Goal: Information Seeking & Learning: Learn about a topic

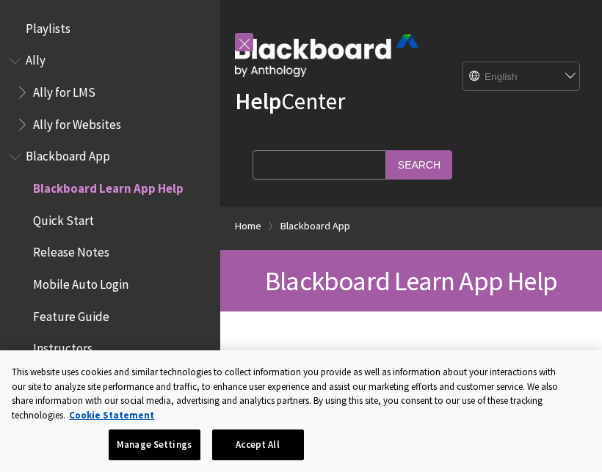
scroll to position [152, 0]
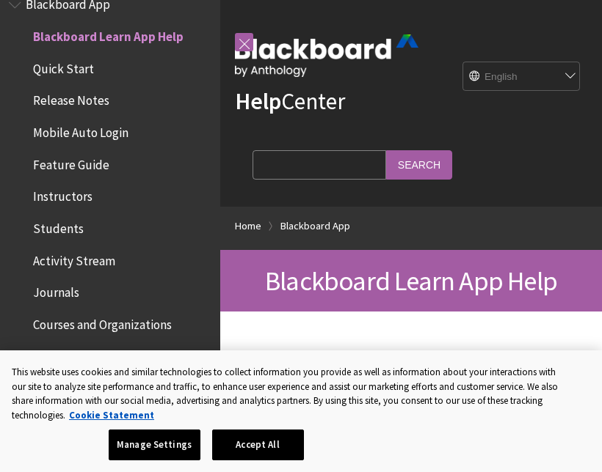
click at [304, 178] on input "Search Query" at bounding box center [319, 164] width 134 height 29
type input "Auto submission"
click at [394, 161] on input "Search" at bounding box center [419, 164] width 66 height 29
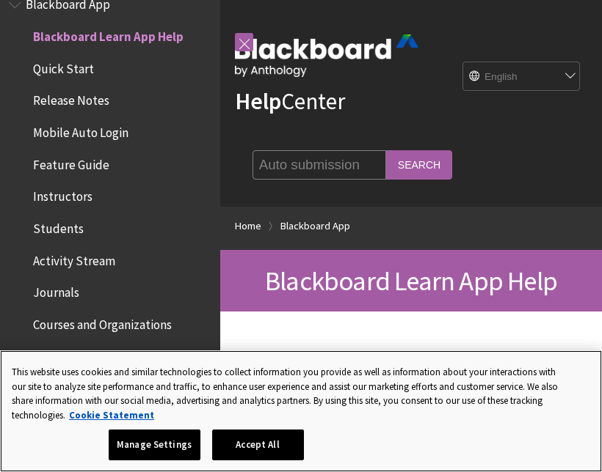
click at [292, 436] on button "Accept All" at bounding box center [258, 445] width 92 height 31
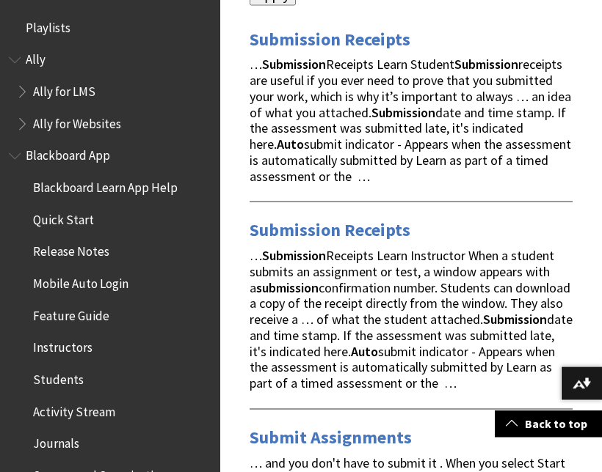
scroll to position [292, 0]
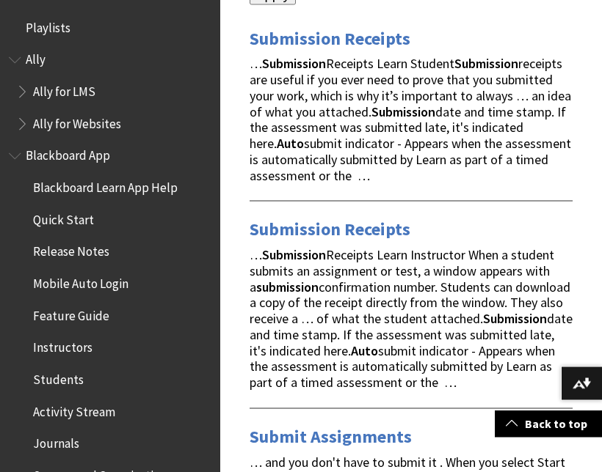
click at [395, 141] on span "… Submission Receipts Learn Student Submission receipts are useful if you ever …" at bounding box center [409, 119] width 321 height 128
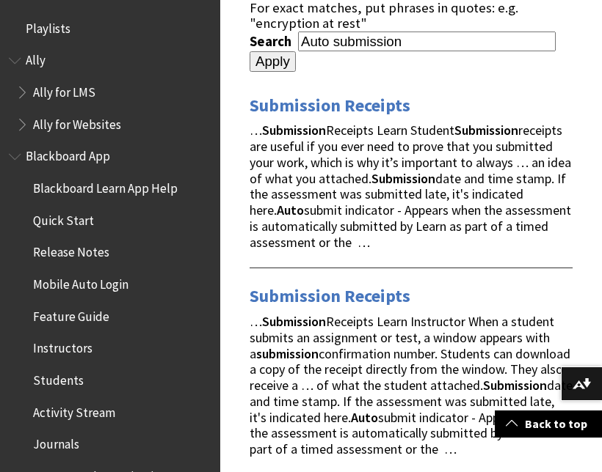
scroll to position [225, 0]
click at [449, 163] on span "… Submission Receipts Learn Student Submission receipts are useful if you ever …" at bounding box center [409, 186] width 321 height 128
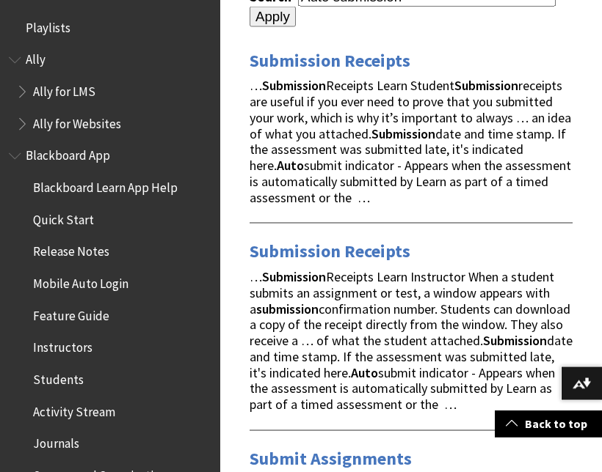
scroll to position [271, 0]
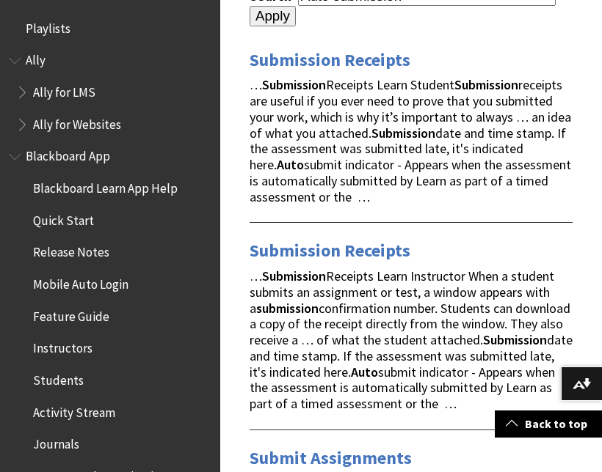
click at [517, 332] on strong "Submission" at bounding box center [515, 340] width 64 height 17
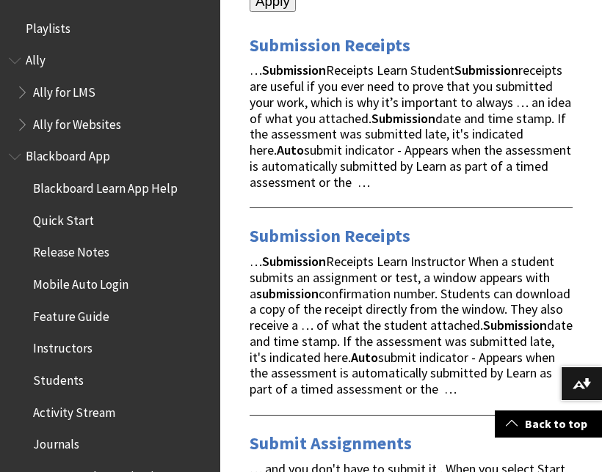
scroll to position [307, 0]
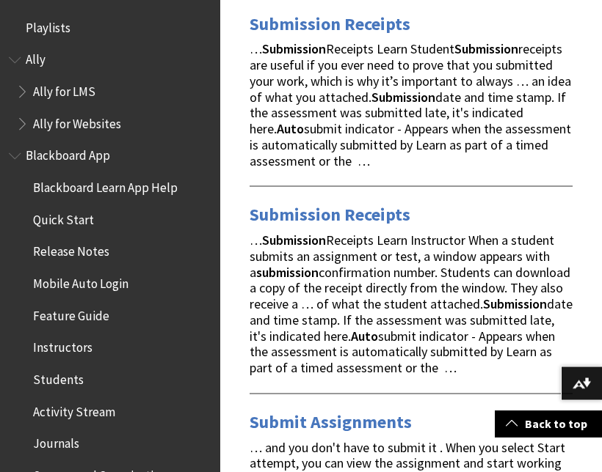
click at [367, 203] on link "Submission Receipts" at bounding box center [329, 214] width 161 height 23
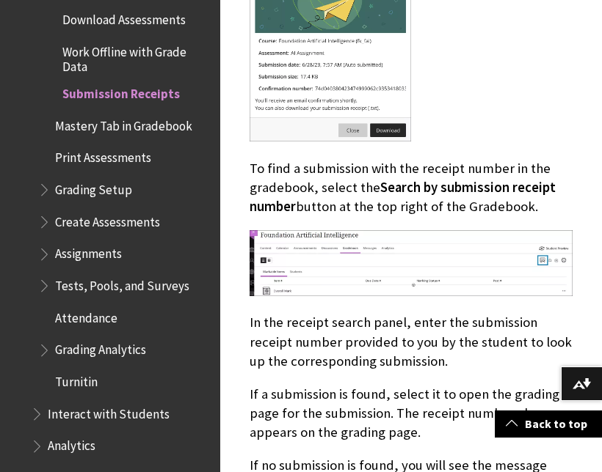
scroll to position [1056, 0]
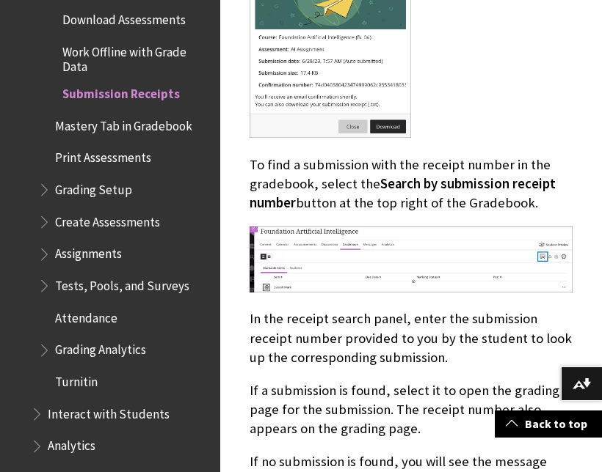
click at [539, 279] on picture at bounding box center [410, 287] width 323 height 17
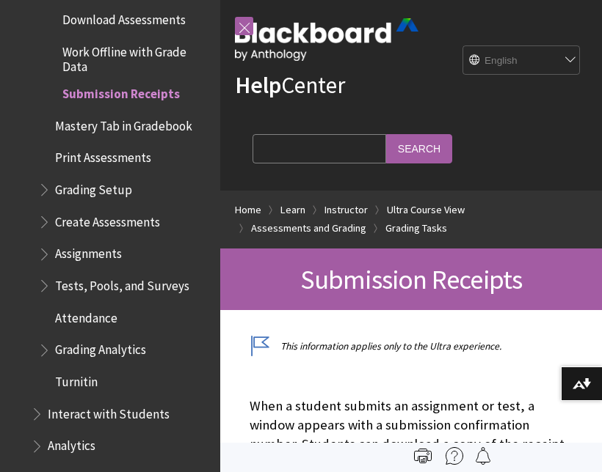
scroll to position [0, 0]
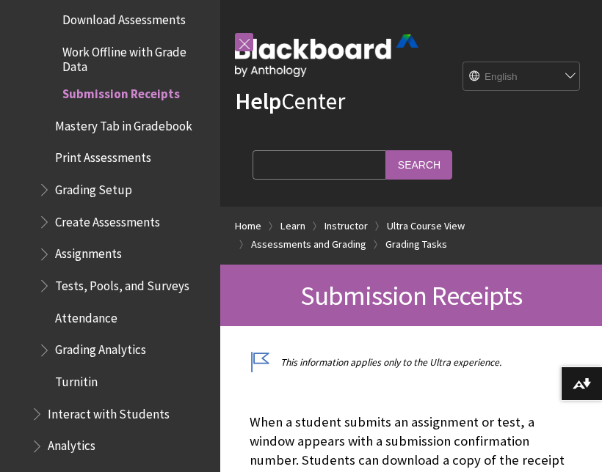
click at [158, 338] on span "Grading Analytics" at bounding box center [124, 350] width 173 height 25
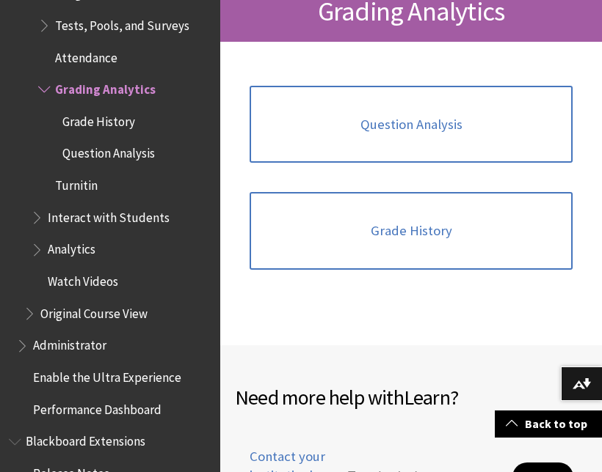
scroll to position [294, 0]
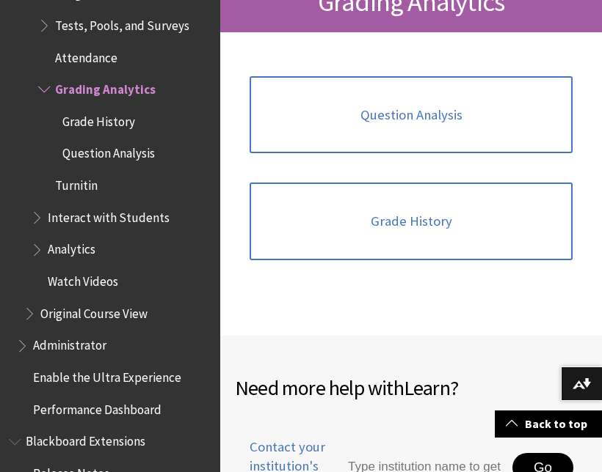
click at [358, 241] on link "Grade History" at bounding box center [410, 222] width 323 height 78
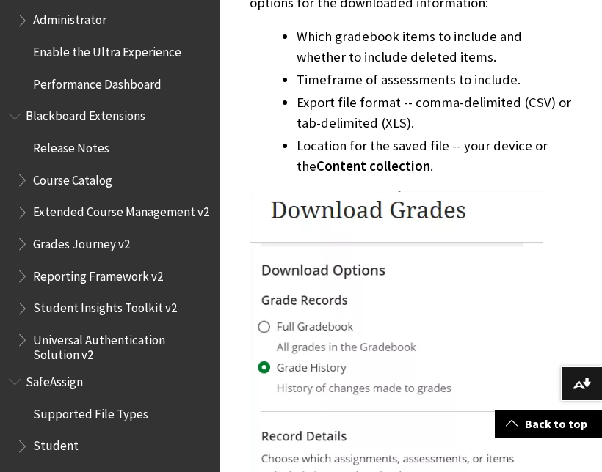
scroll to position [2674, 0]
